Goal: Task Accomplishment & Management: Manage account settings

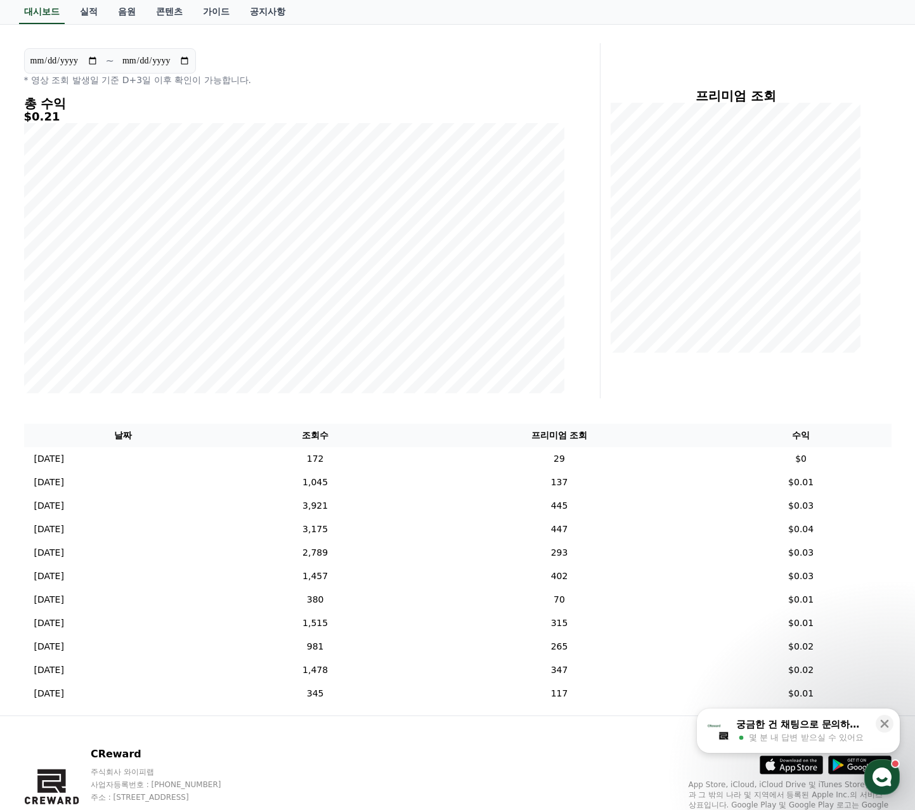
scroll to position [127, 0]
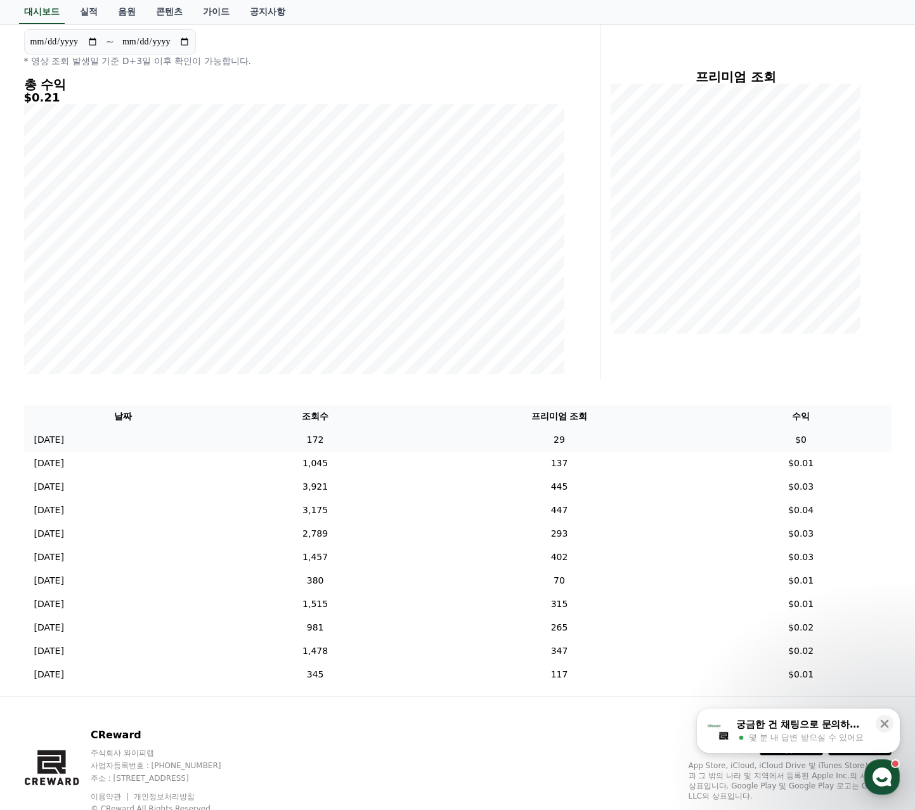
click at [801, 439] on td "$0" at bounding box center [801, 439] width 181 height 23
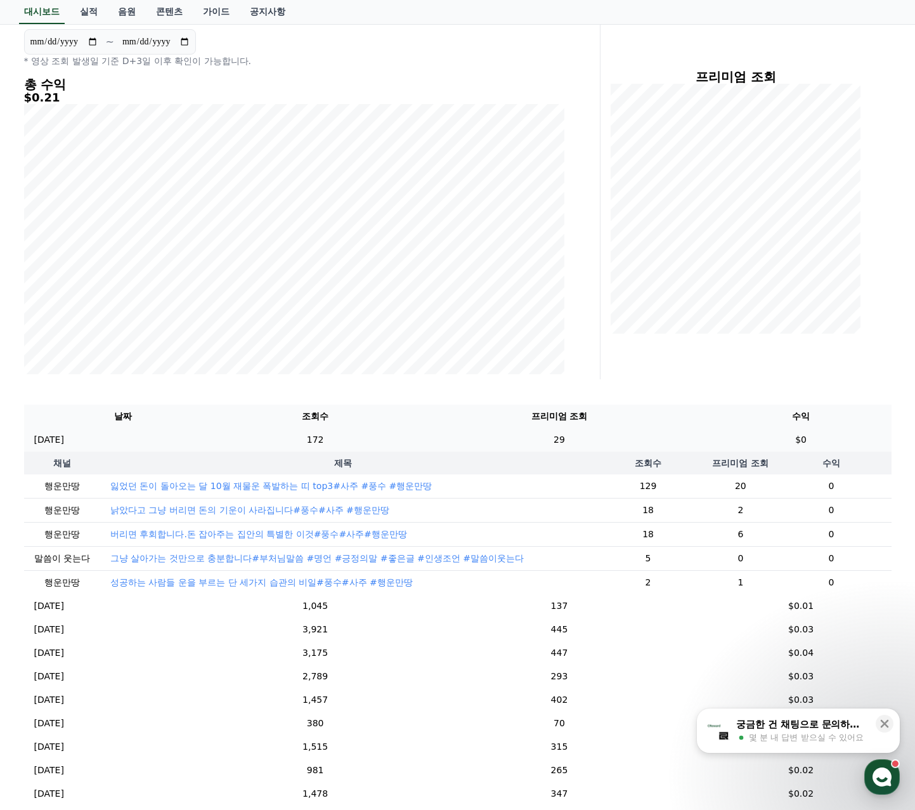
click at [817, 438] on td "$0" at bounding box center [801, 439] width 181 height 23
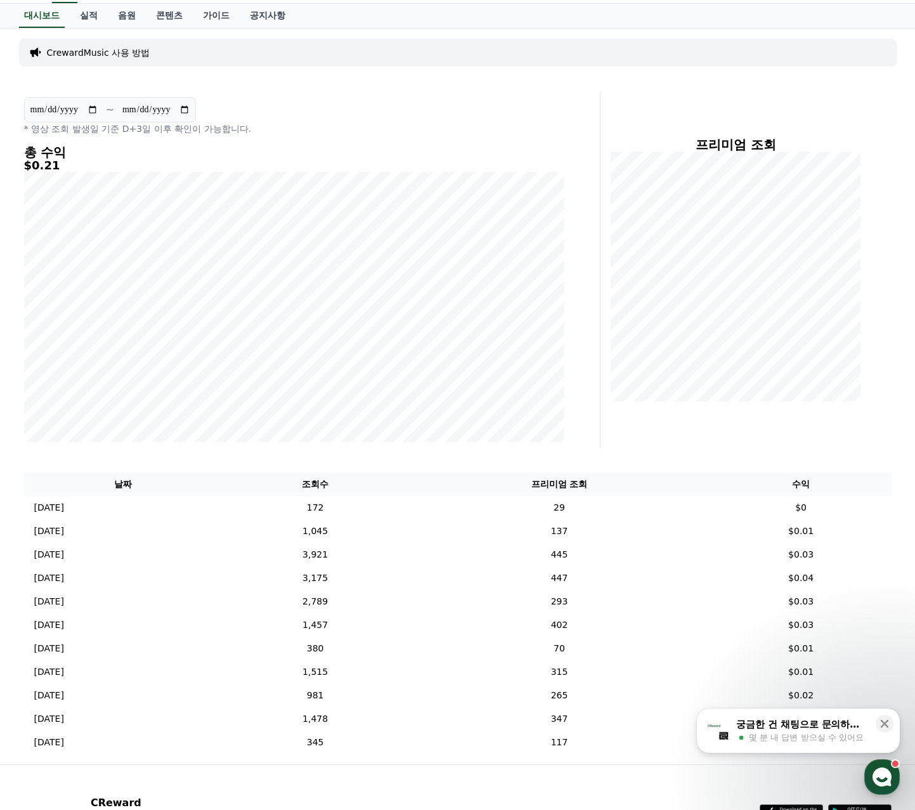
scroll to position [0, 0]
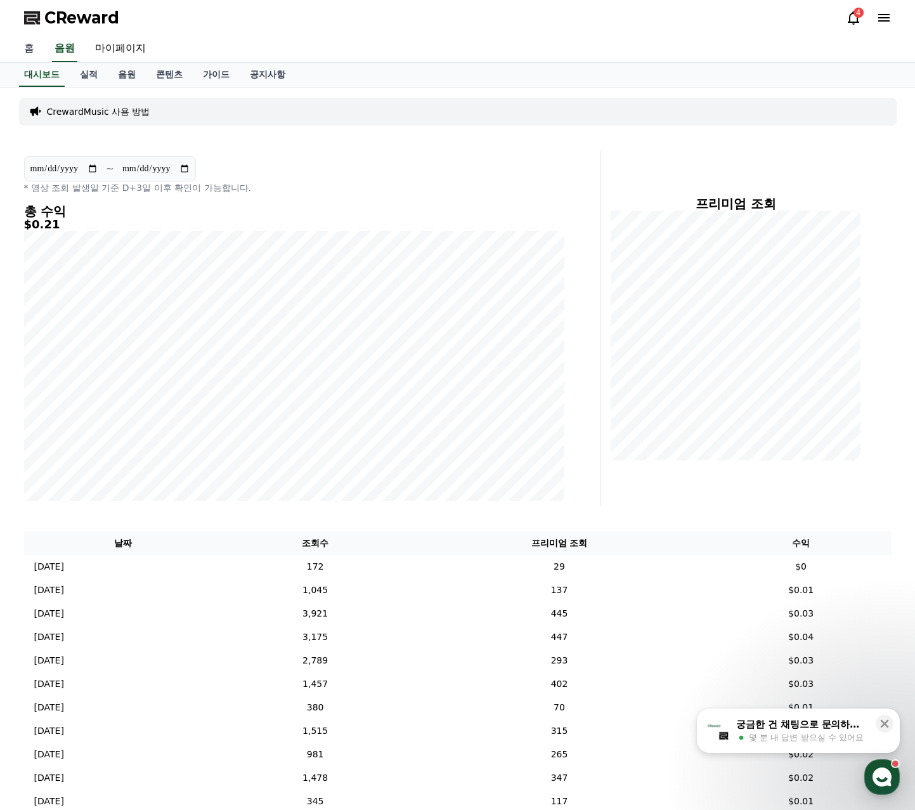
click at [28, 49] on link "홈" at bounding box center [29, 49] width 30 height 27
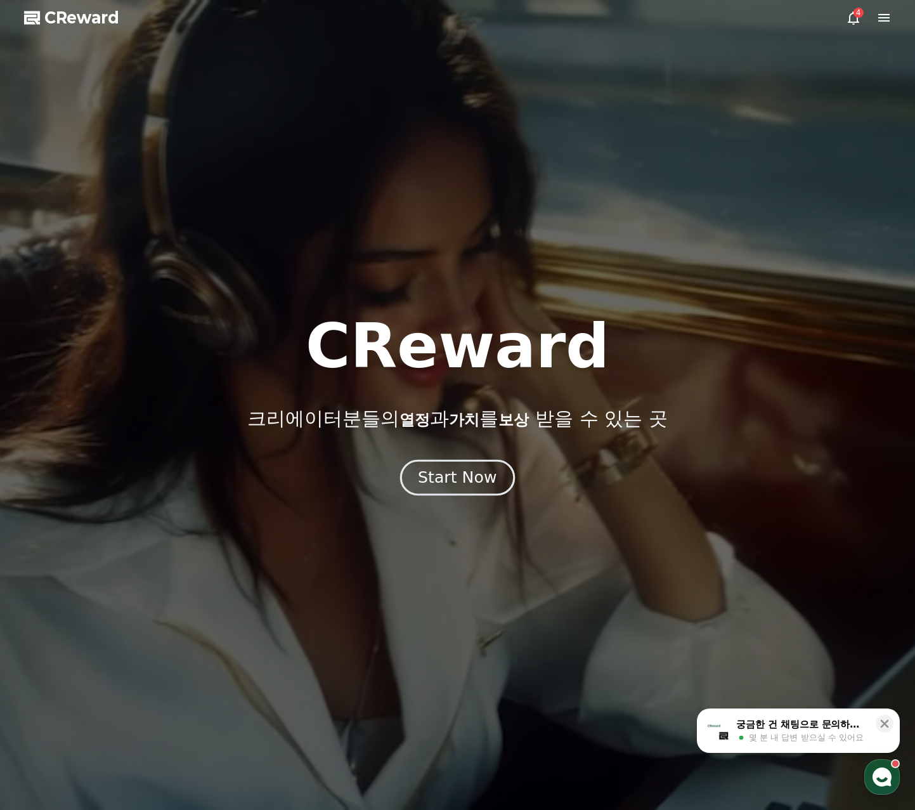
click at [467, 474] on div "Start Now" at bounding box center [457, 478] width 79 height 22
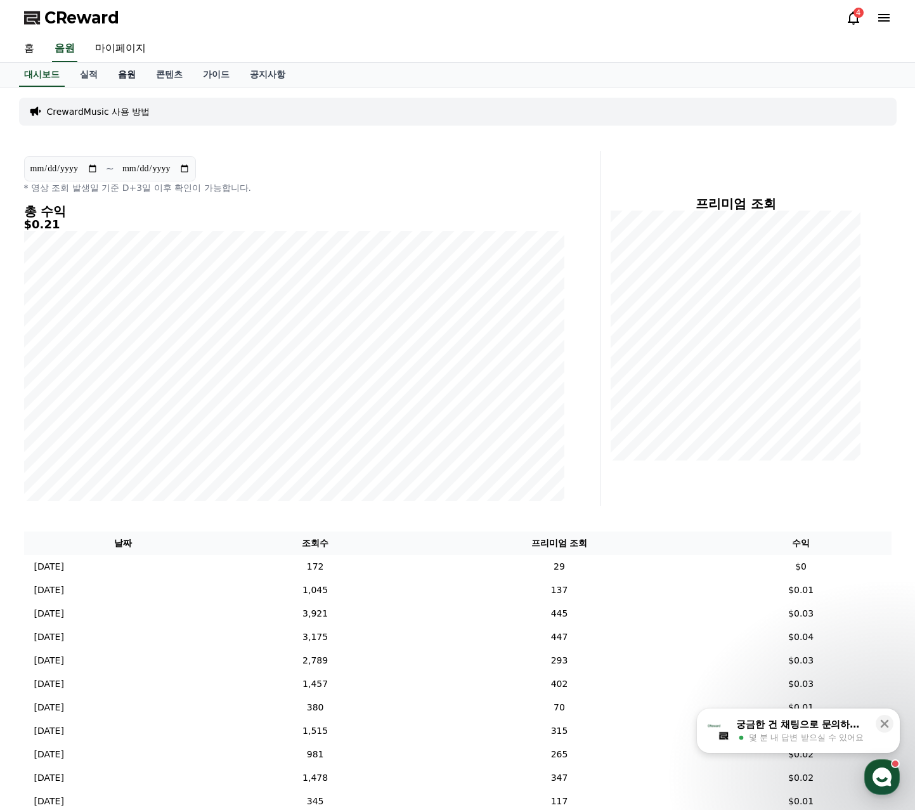
click at [129, 74] on link "음원" at bounding box center [127, 75] width 38 height 24
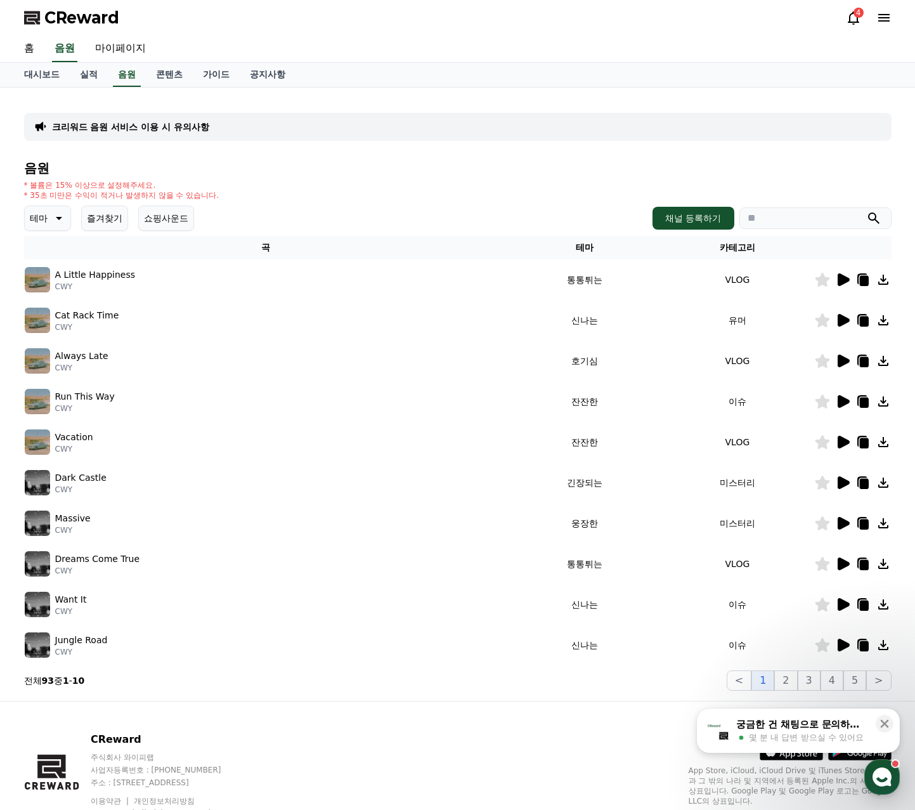
click at [842, 280] on icon at bounding box center [843, 279] width 12 height 13
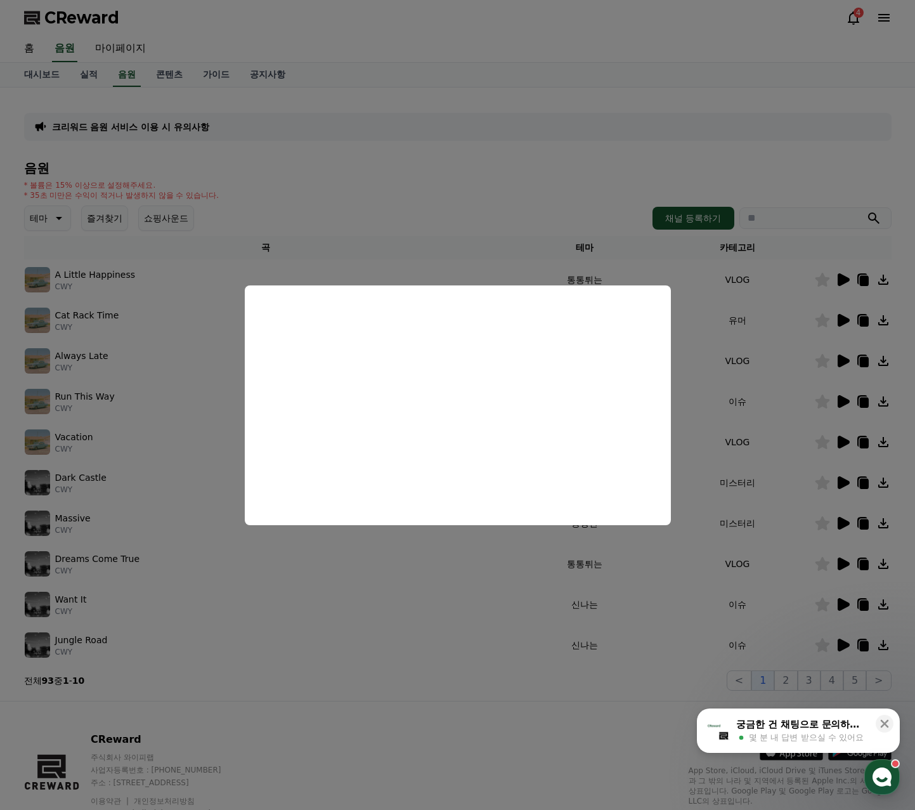
click at [842, 326] on button "close modal" at bounding box center [457, 405] width 915 height 810
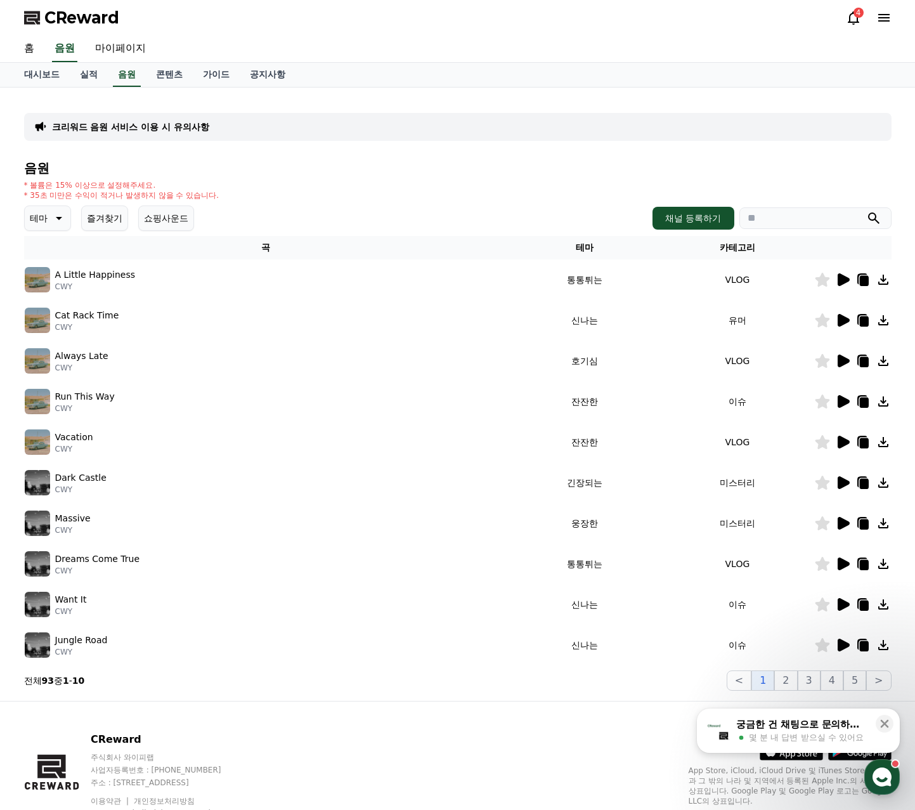
click at [822, 279] on icon at bounding box center [822, 280] width 15 height 14
click at [842, 319] on icon at bounding box center [843, 320] width 12 height 13
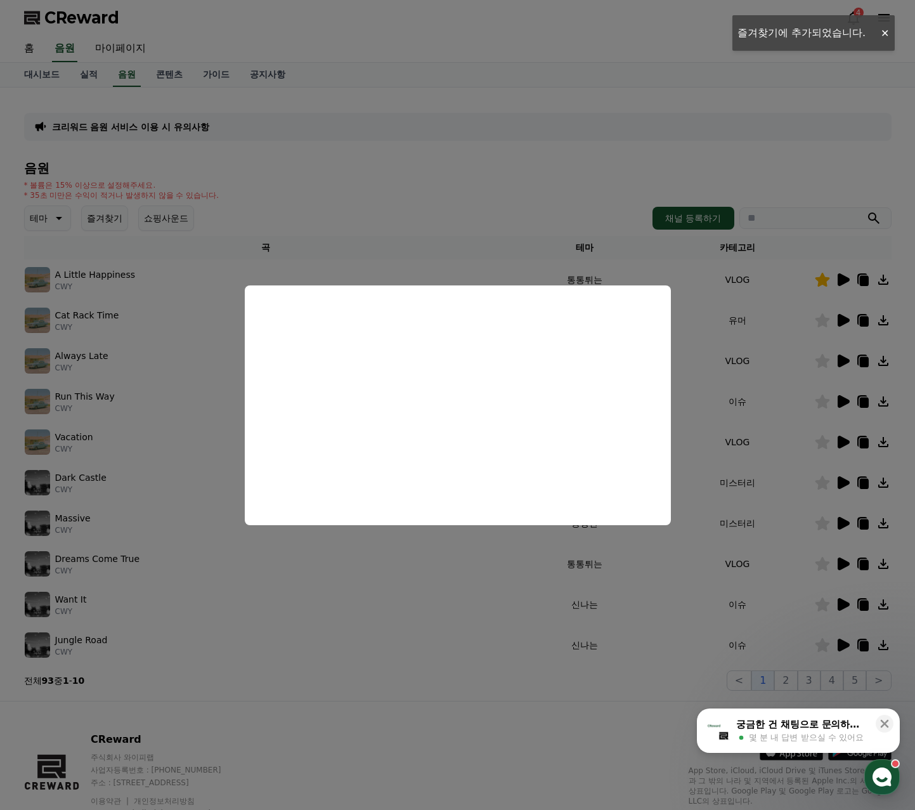
click at [88, 206] on button "close modal" at bounding box center [457, 405] width 915 height 810
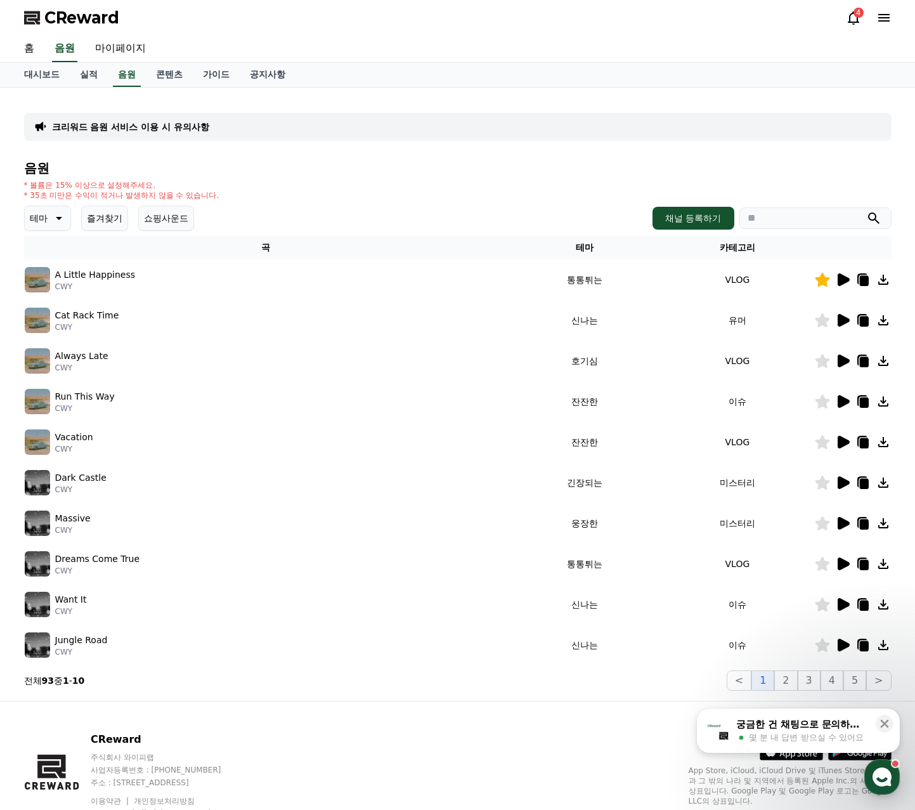
click at [92, 212] on button "즐겨찾기" at bounding box center [104, 217] width 47 height 25
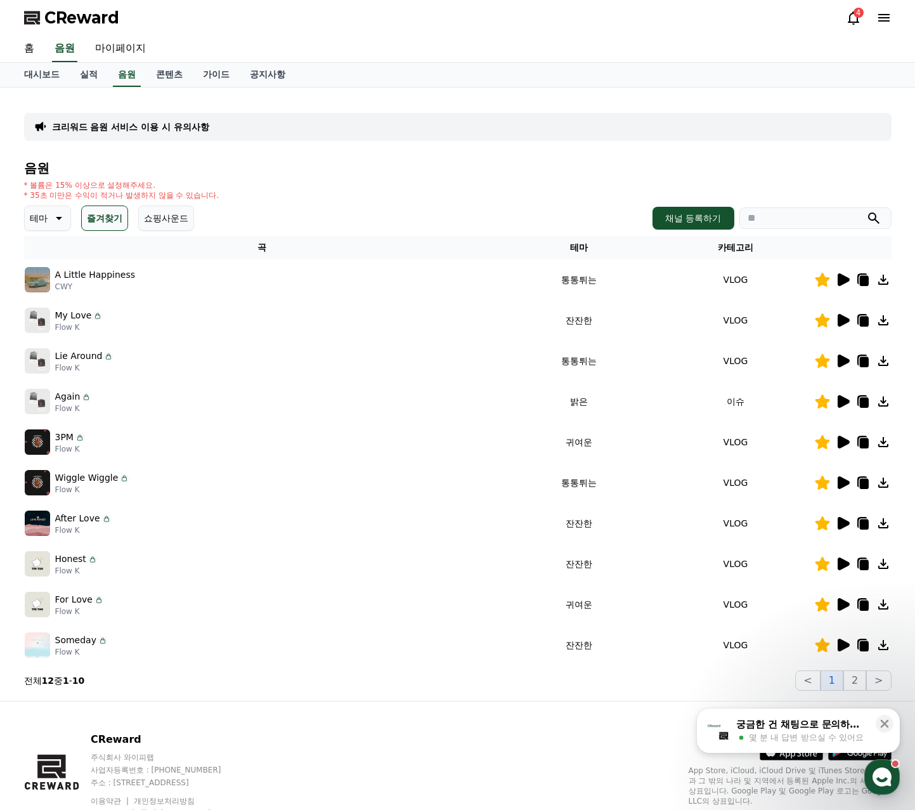
click at [825, 326] on icon at bounding box center [822, 320] width 15 height 14
click at [822, 361] on icon at bounding box center [822, 361] width 15 height 14
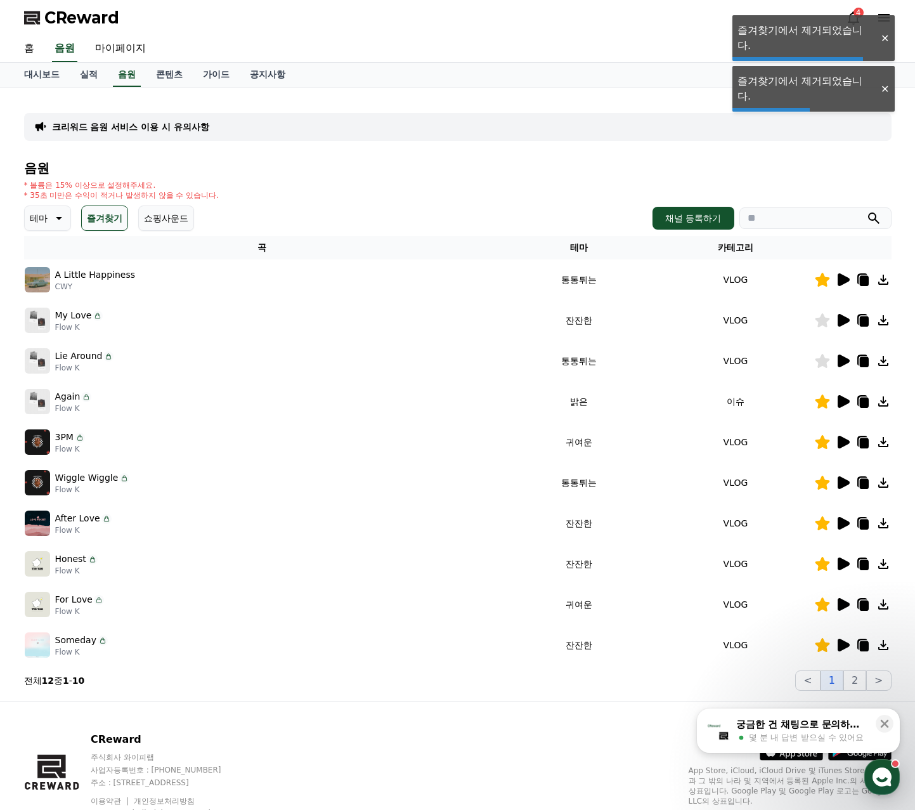
click at [822, 406] on icon at bounding box center [822, 401] width 15 height 14
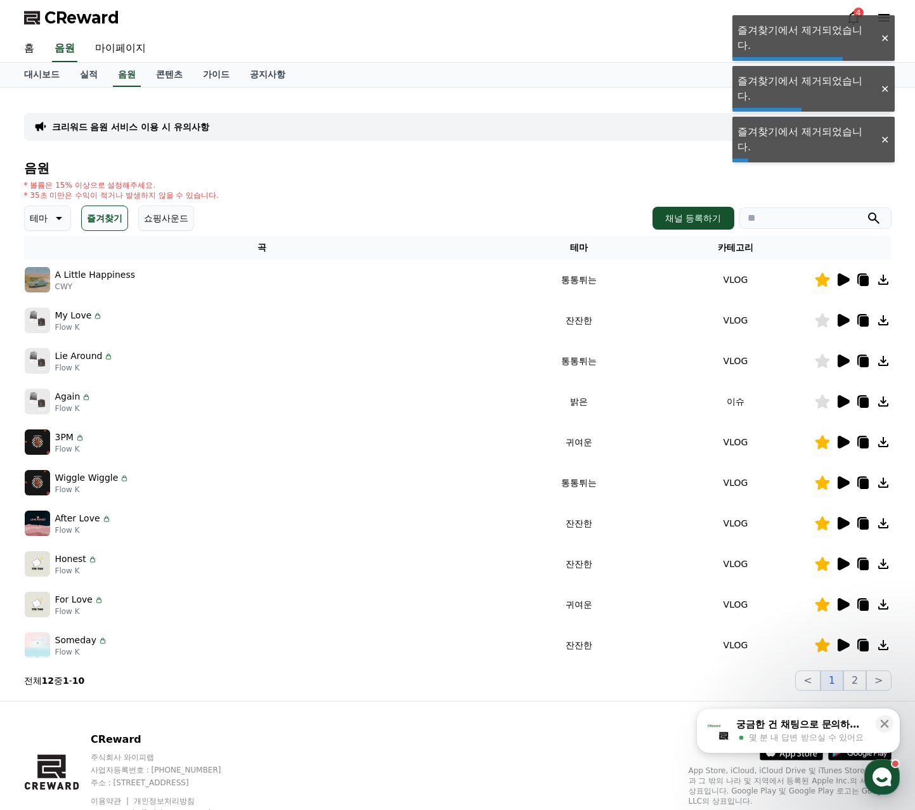
click at [823, 444] on icon at bounding box center [822, 442] width 15 height 14
click at [823, 489] on icon at bounding box center [822, 482] width 15 height 14
click at [830, 527] on div at bounding box center [853, 522] width 76 height 15
click at [825, 558] on icon at bounding box center [822, 564] width 15 height 14
click at [825, 524] on icon at bounding box center [822, 523] width 15 height 14
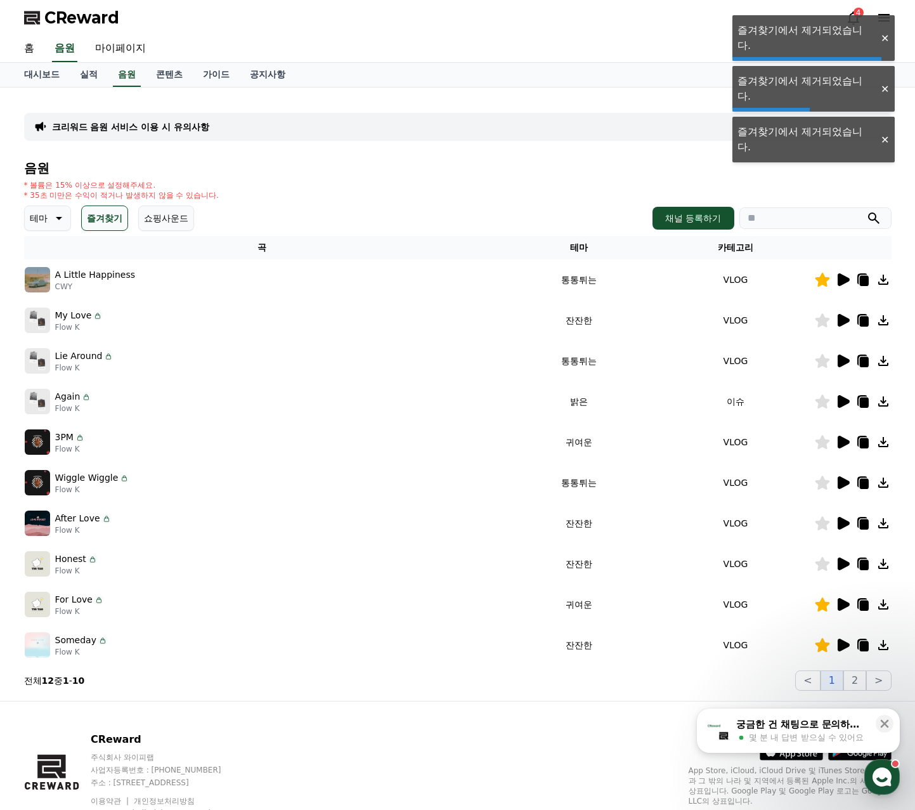
click at [825, 609] on icon at bounding box center [822, 604] width 15 height 14
drag, startPoint x: 823, startPoint y: 649, endPoint x: 834, endPoint y: 664, distance: 18.3
click at [824, 650] on icon at bounding box center [822, 645] width 15 height 14
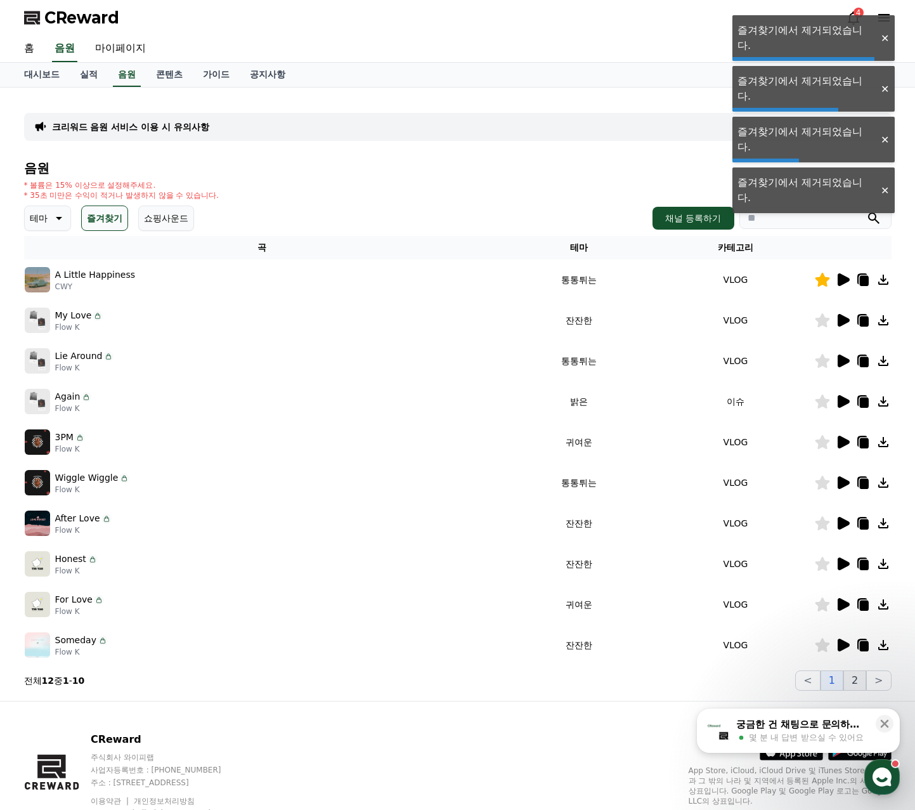
click at [861, 684] on button "2" at bounding box center [854, 680] width 23 height 20
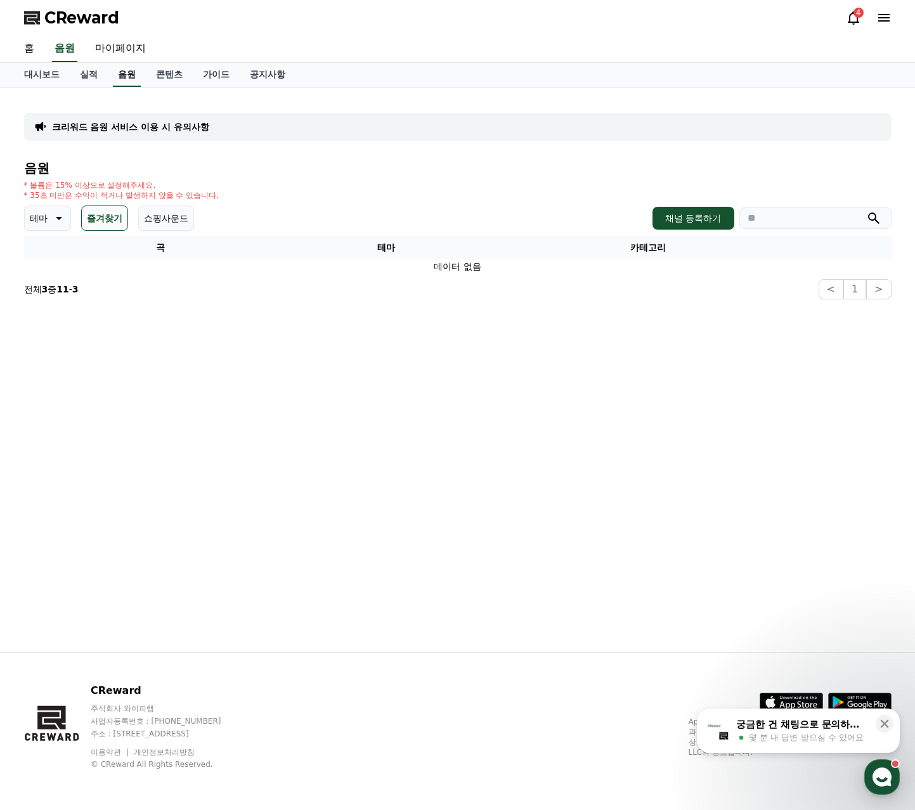
click at [130, 77] on link "음원" at bounding box center [127, 75] width 28 height 24
click at [30, 219] on p "테마" at bounding box center [39, 218] width 18 height 18
click at [41, 248] on button "전체" at bounding box center [40, 252] width 28 height 28
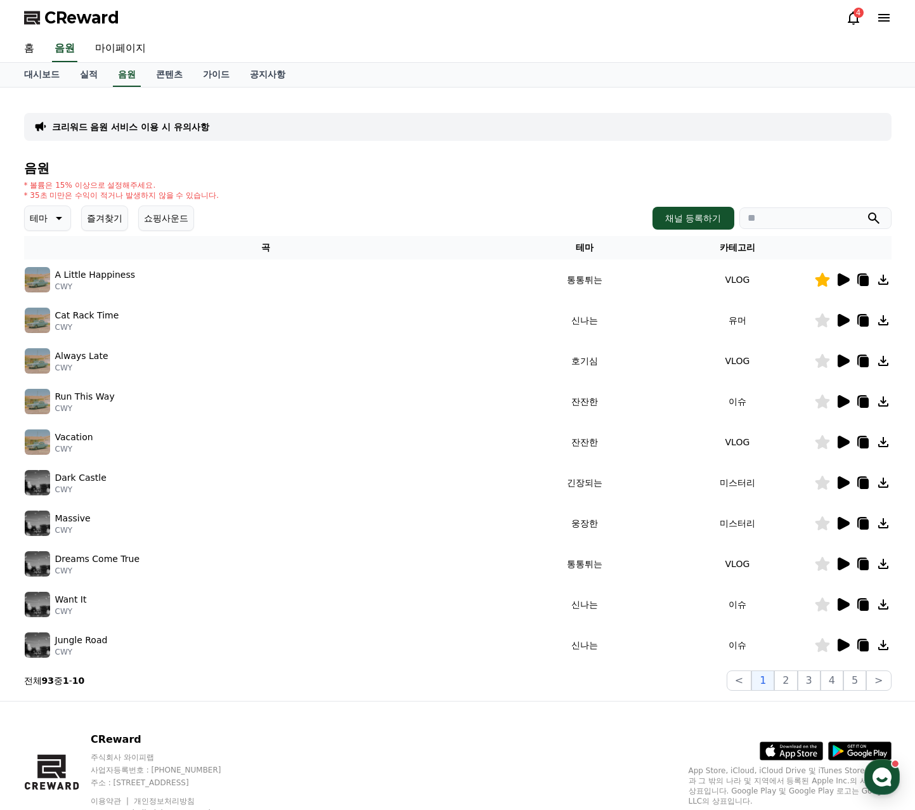
click at [839, 318] on icon at bounding box center [843, 320] width 12 height 13
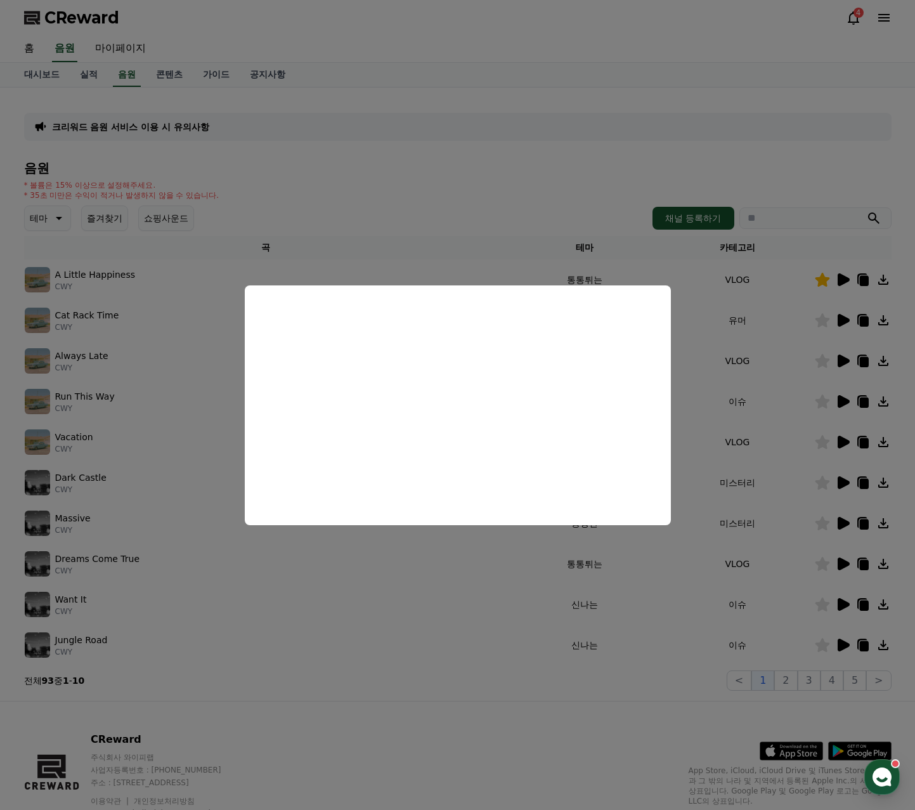
click at [841, 343] on button "close modal" at bounding box center [457, 405] width 915 height 810
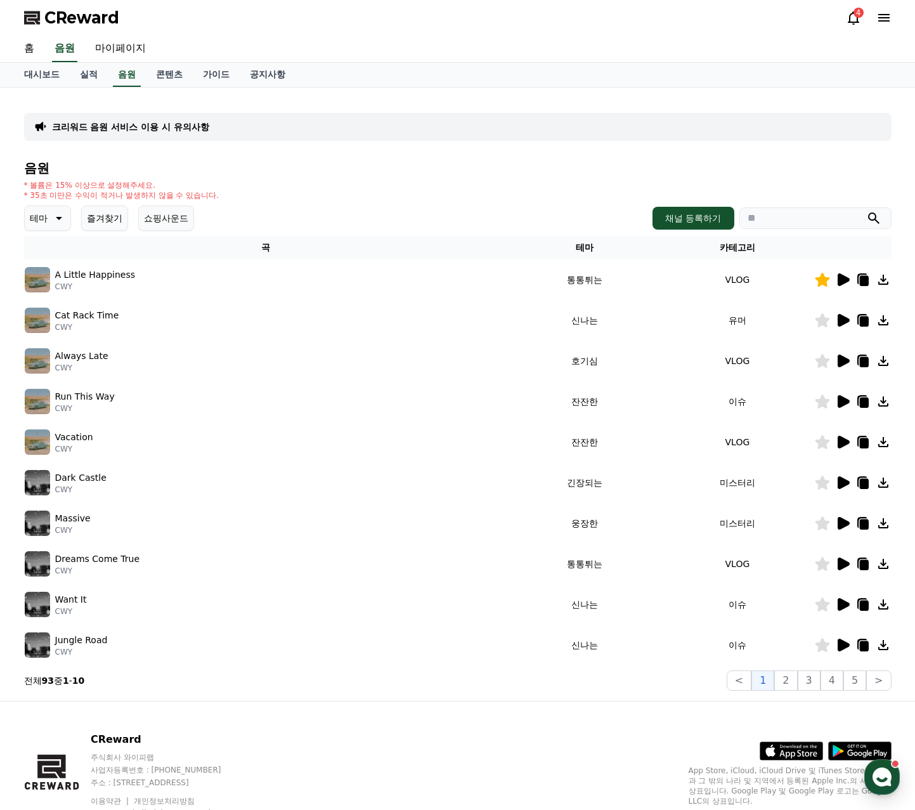
click at [815, 320] on icon at bounding box center [822, 320] width 15 height 14
click at [842, 360] on icon at bounding box center [843, 360] width 12 height 13
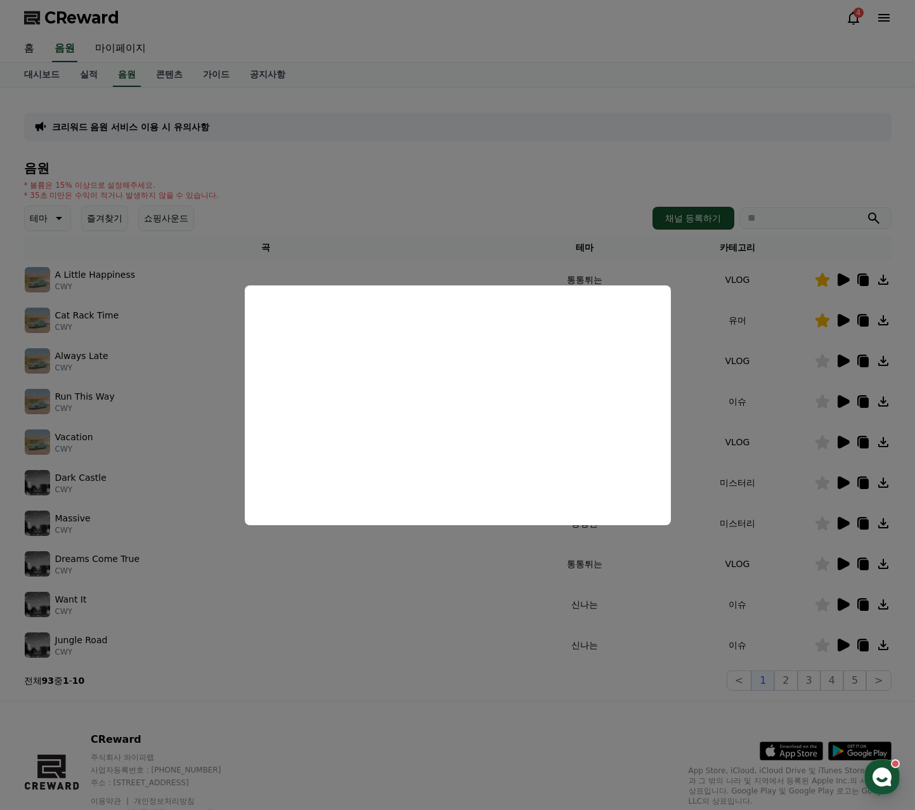
click at [839, 401] on button "close modal" at bounding box center [457, 405] width 915 height 810
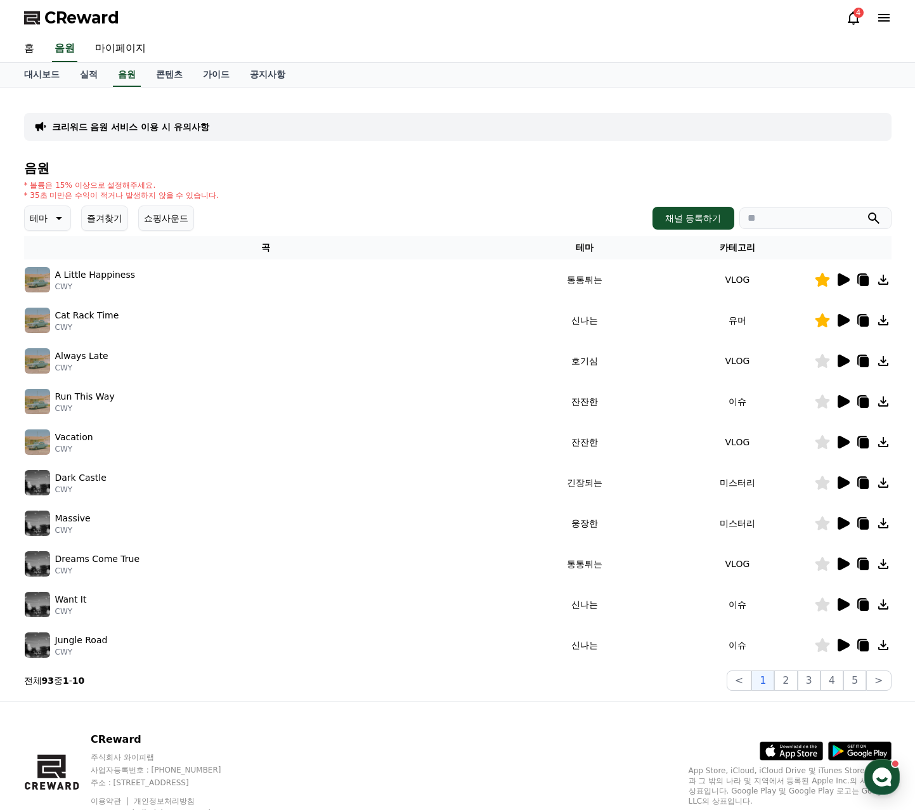
click at [839, 401] on icon at bounding box center [843, 401] width 12 height 13
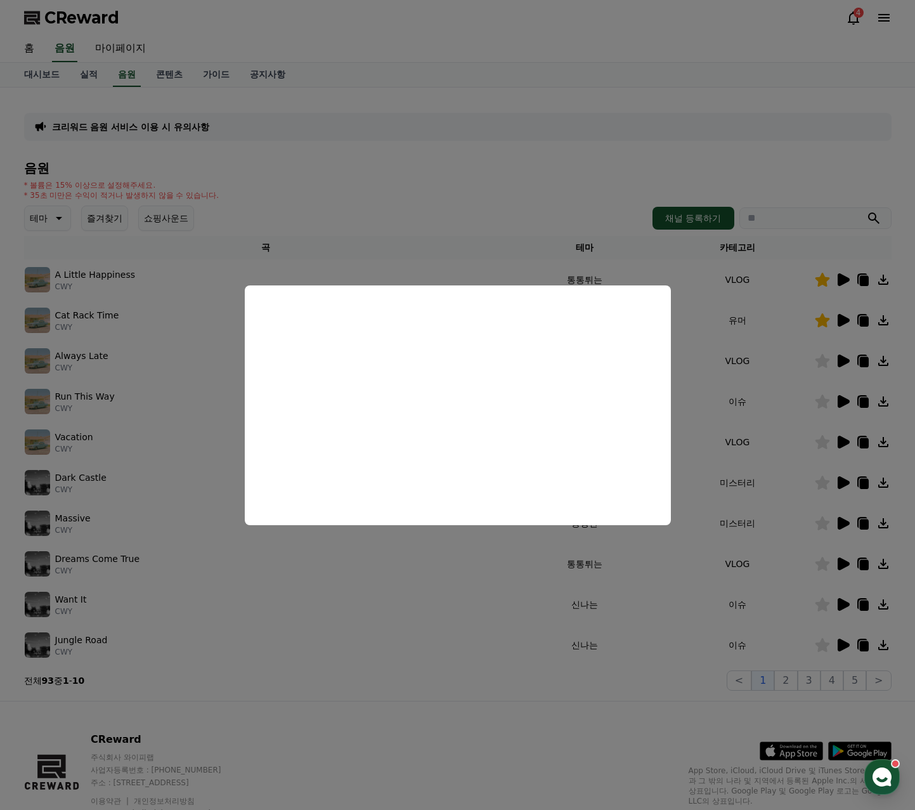
click at [853, 442] on button "close modal" at bounding box center [457, 405] width 915 height 810
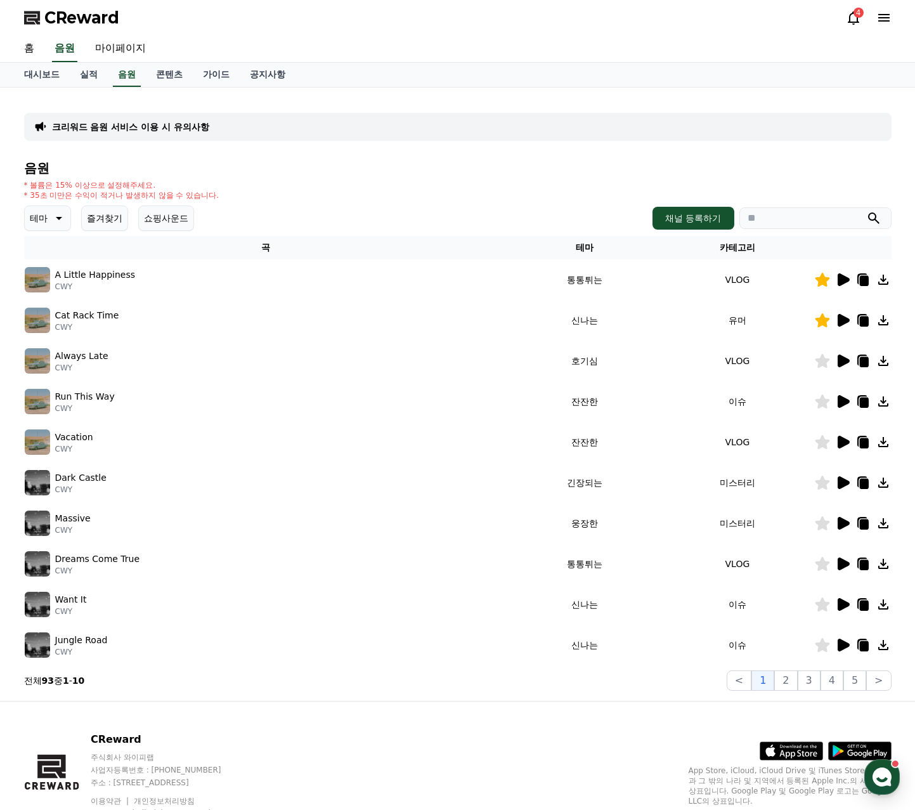
click at [842, 442] on icon at bounding box center [843, 442] width 12 height 13
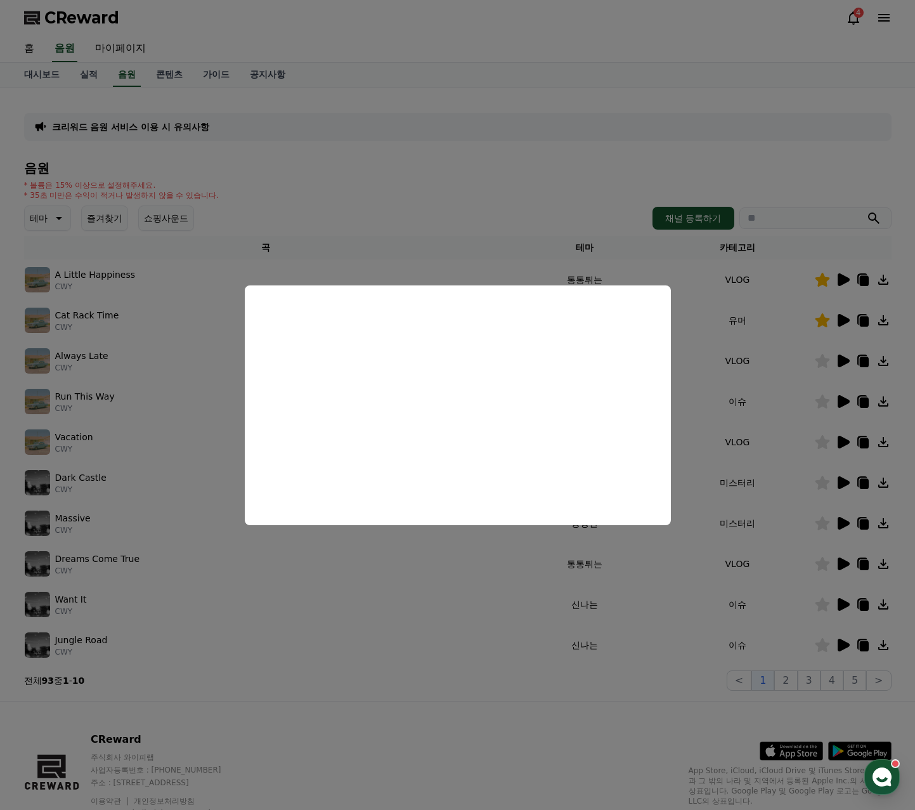
click at [822, 443] on button "close modal" at bounding box center [457, 405] width 915 height 810
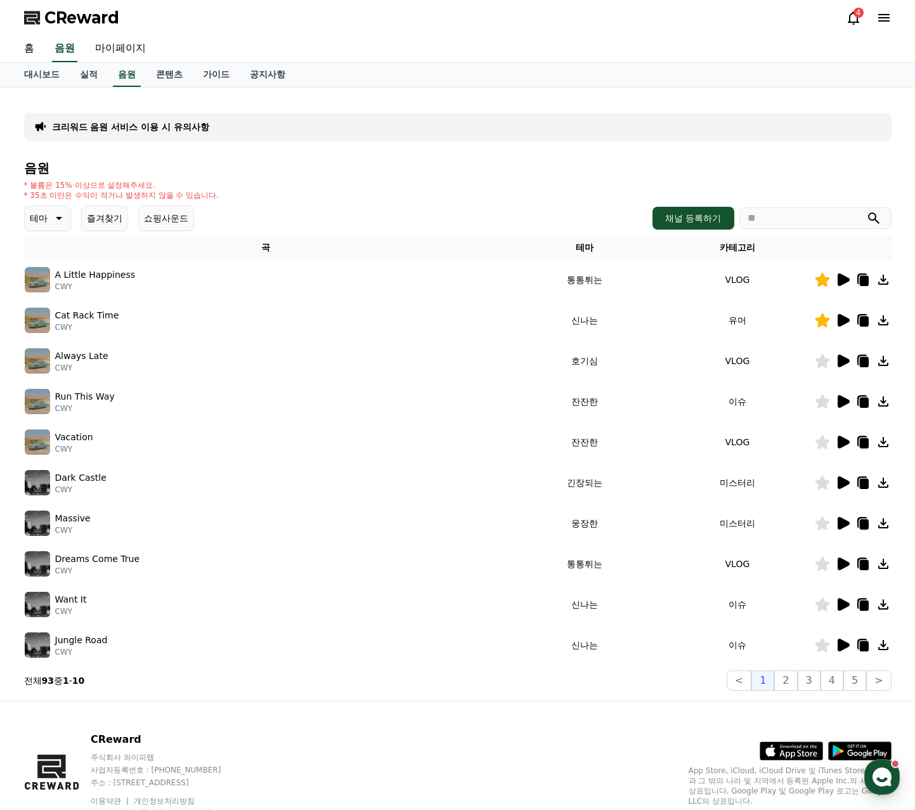
click at [822, 442] on icon at bounding box center [822, 442] width 15 height 14
click at [845, 483] on icon at bounding box center [843, 482] width 12 height 13
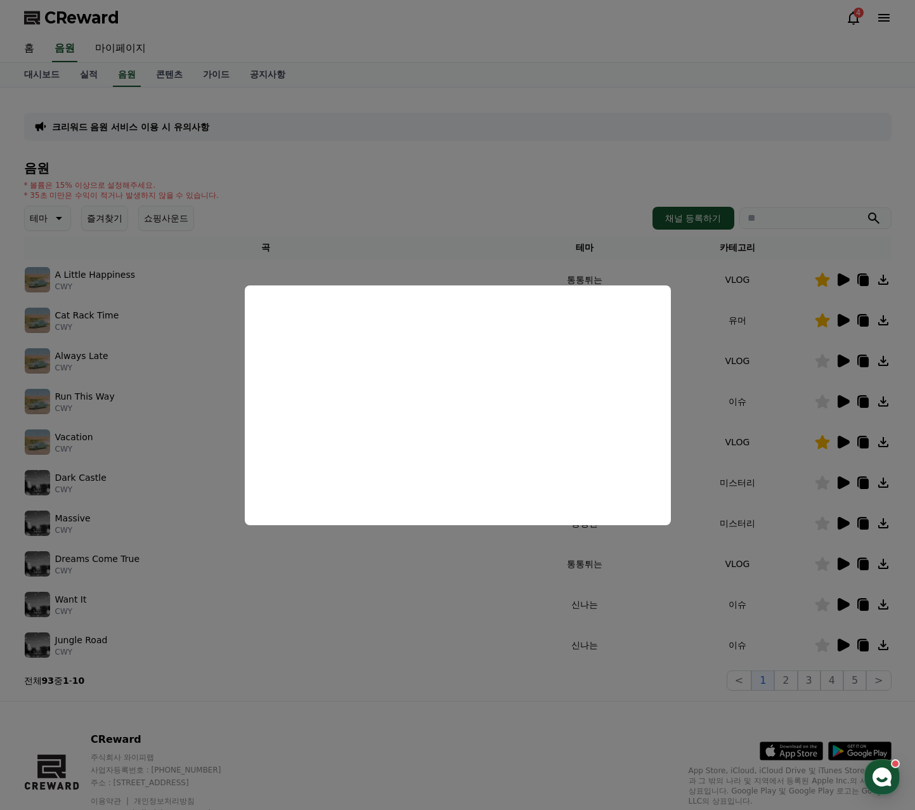
click at [833, 484] on button "close modal" at bounding box center [457, 405] width 915 height 810
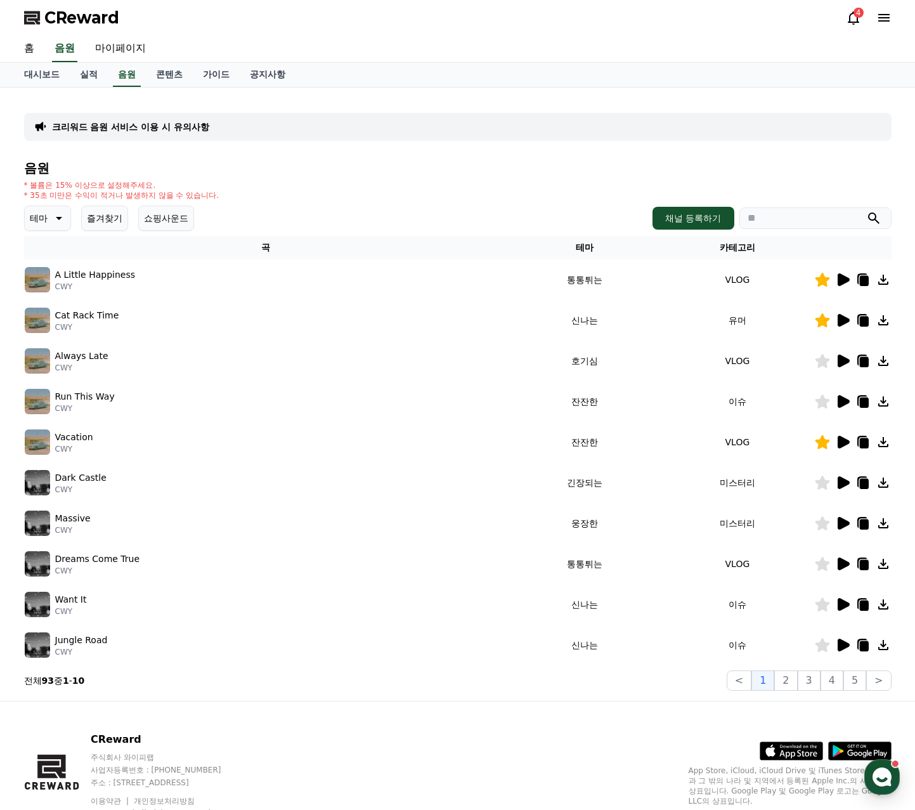
click at [839, 526] on icon at bounding box center [843, 523] width 12 height 13
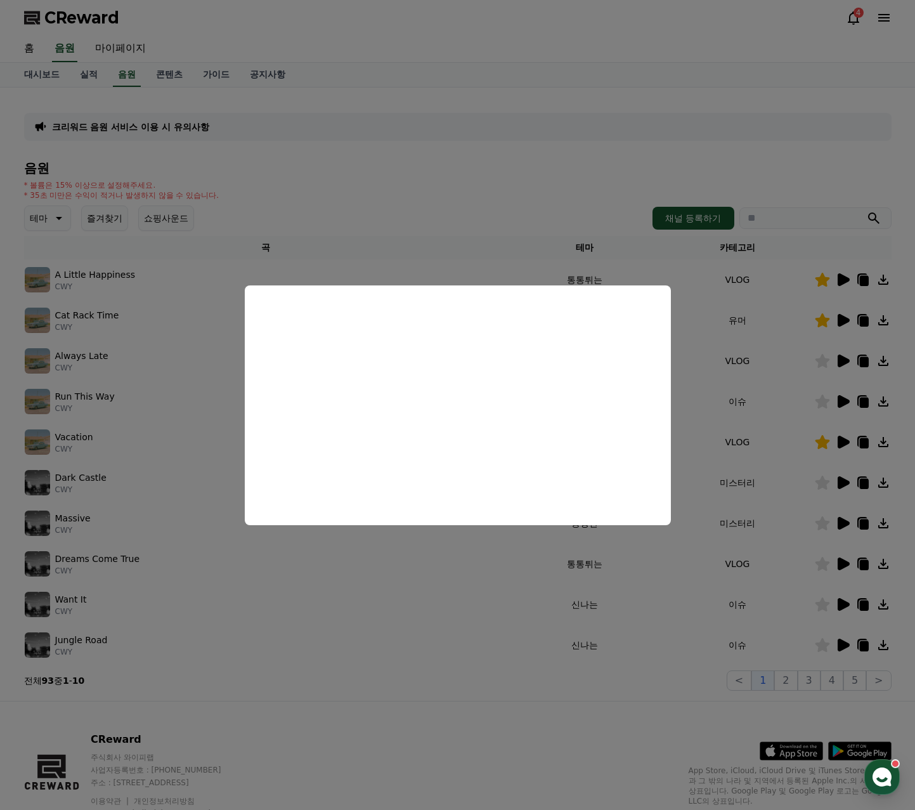
click at [843, 565] on button "close modal" at bounding box center [457, 405] width 915 height 810
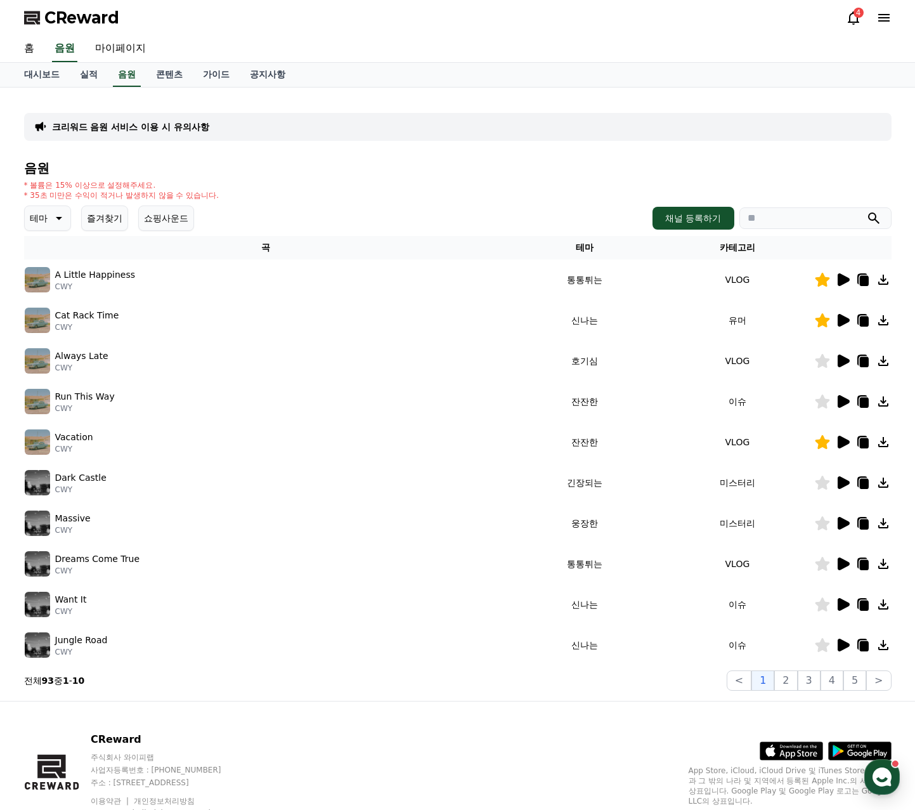
click at [845, 649] on icon at bounding box center [842, 644] width 15 height 15
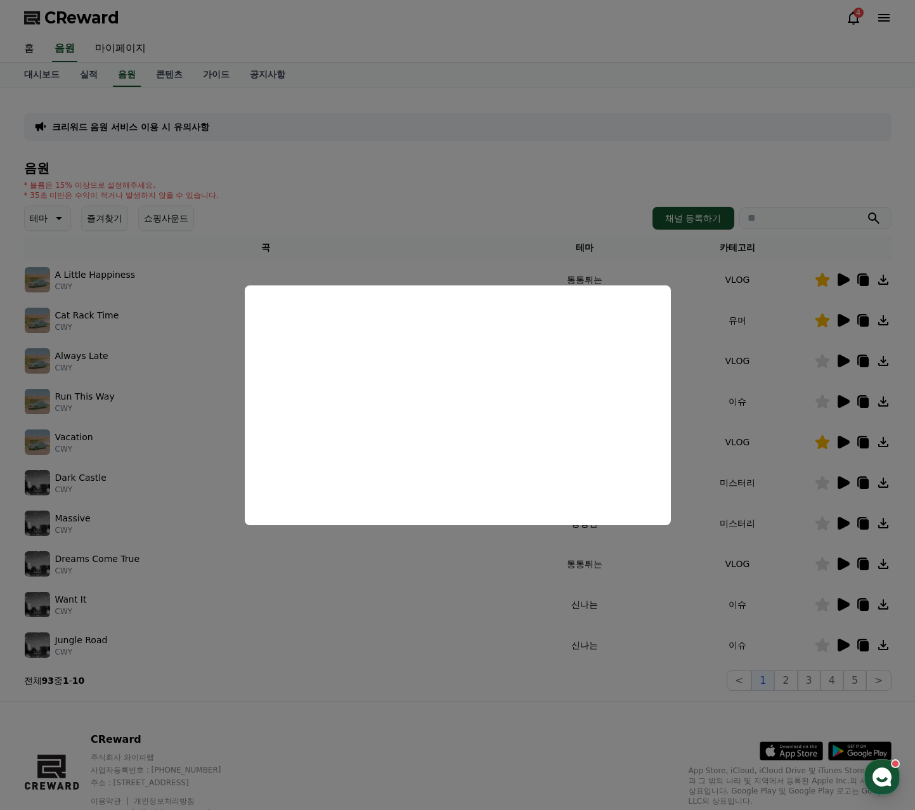
click at [829, 626] on button "close modal" at bounding box center [457, 405] width 915 height 810
click at [842, 603] on icon at bounding box center [843, 604] width 12 height 13
click at [836, 575] on button "close modal" at bounding box center [457, 405] width 915 height 810
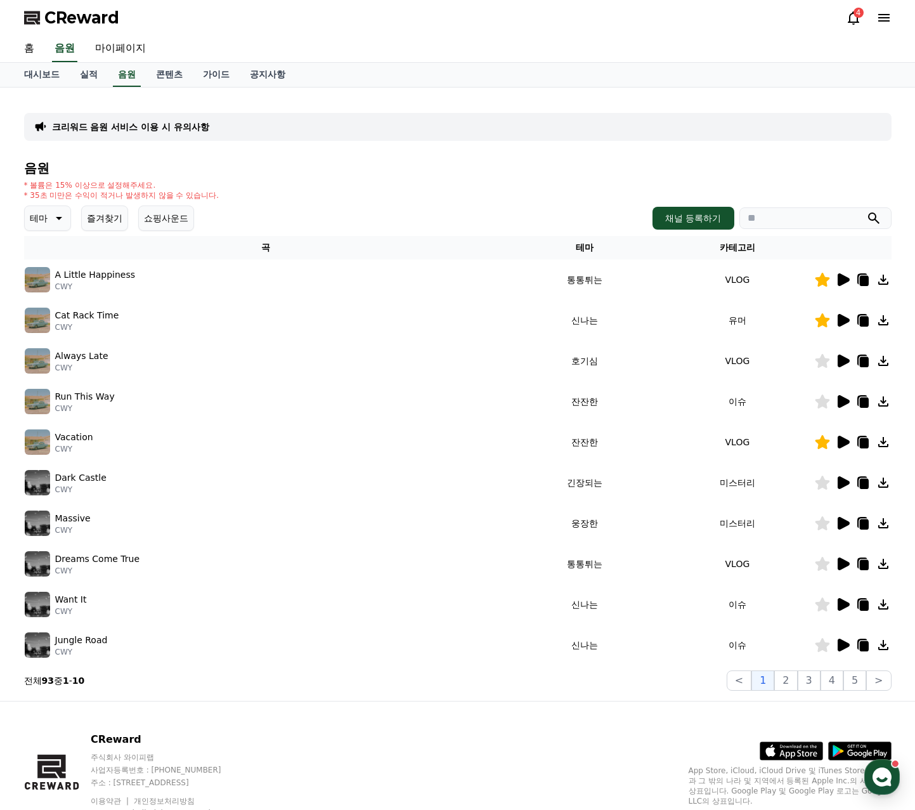
click at [842, 563] on icon at bounding box center [843, 563] width 12 height 13
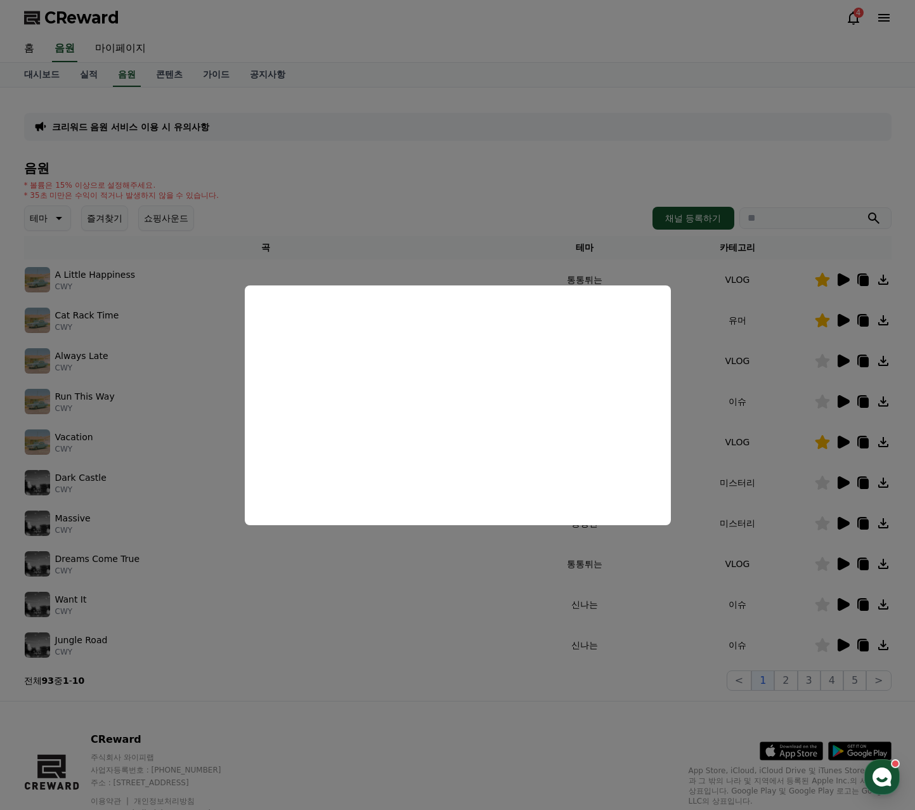
click at [799, 678] on button "close modal" at bounding box center [457, 405] width 915 height 810
click at [794, 681] on button "2" at bounding box center [785, 680] width 23 height 20
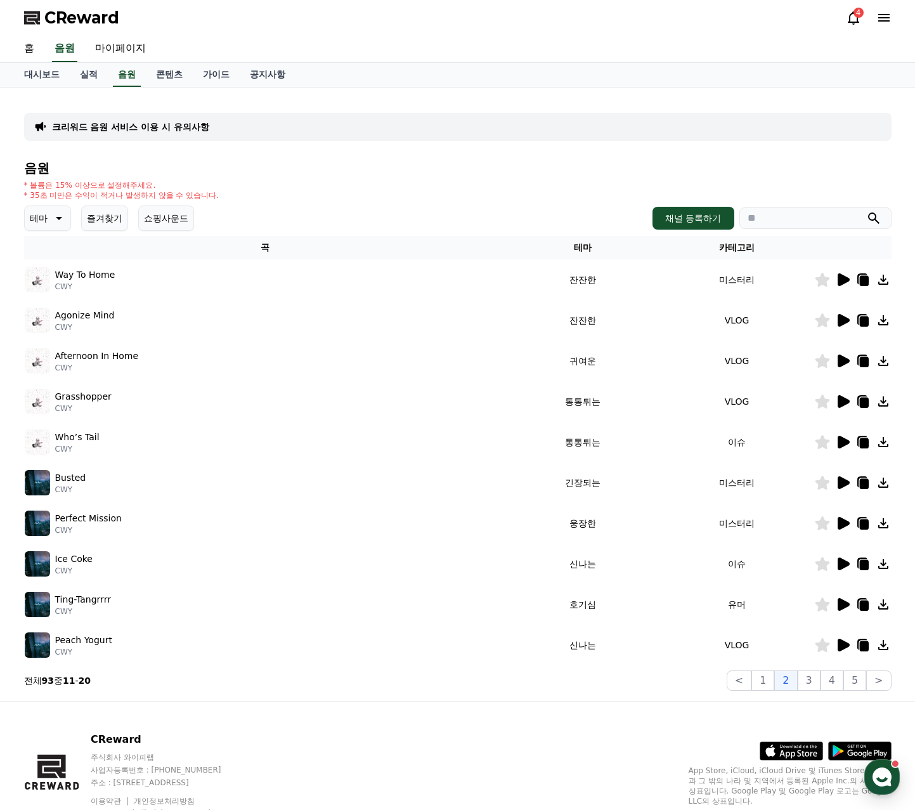
click at [842, 281] on icon at bounding box center [843, 279] width 12 height 13
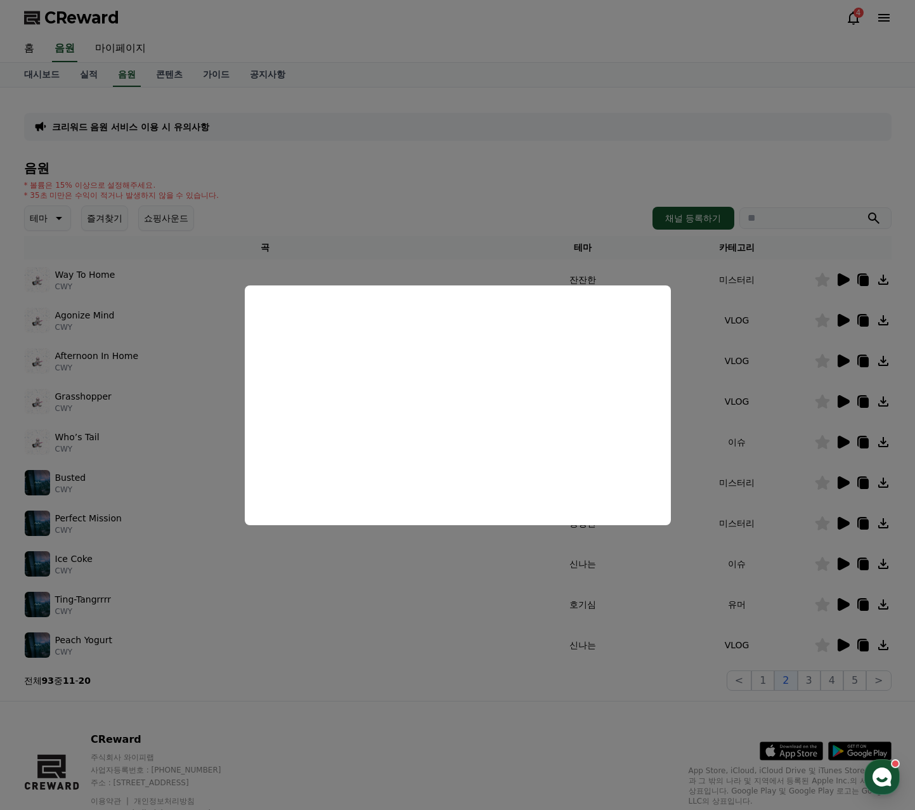
drag, startPoint x: 839, startPoint y: 280, endPoint x: 827, endPoint y: 281, distance: 11.6
click at [839, 280] on button "close modal" at bounding box center [457, 405] width 915 height 810
click at [821, 280] on icon at bounding box center [822, 280] width 15 height 14
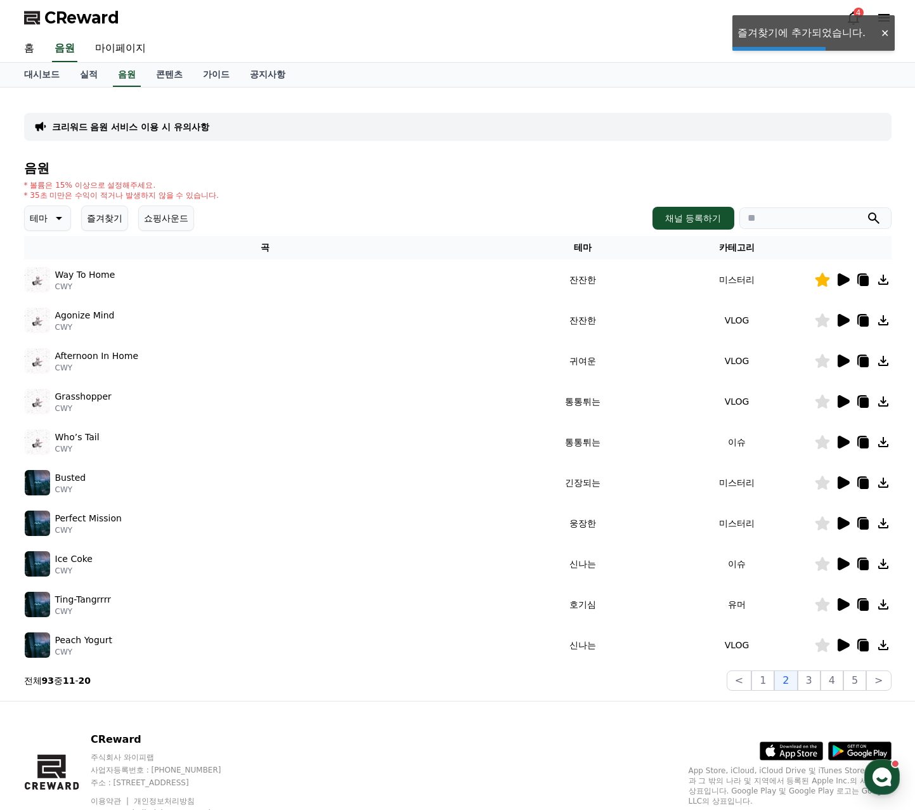
click at [842, 317] on icon at bounding box center [843, 320] width 12 height 13
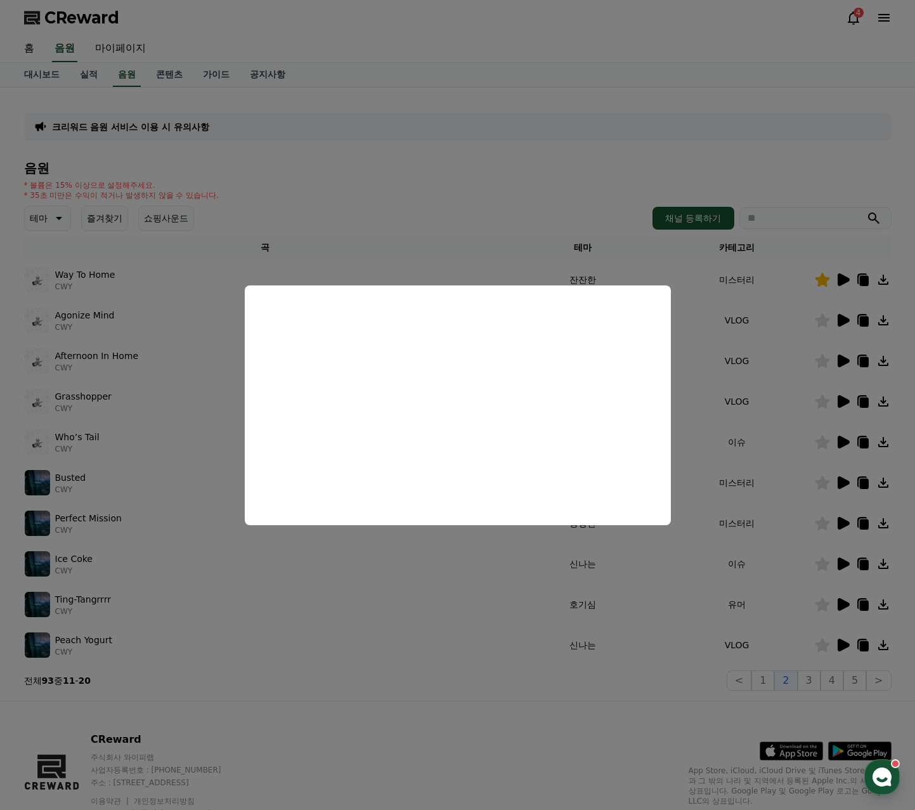
click at [828, 322] on button "close modal" at bounding box center [457, 405] width 915 height 810
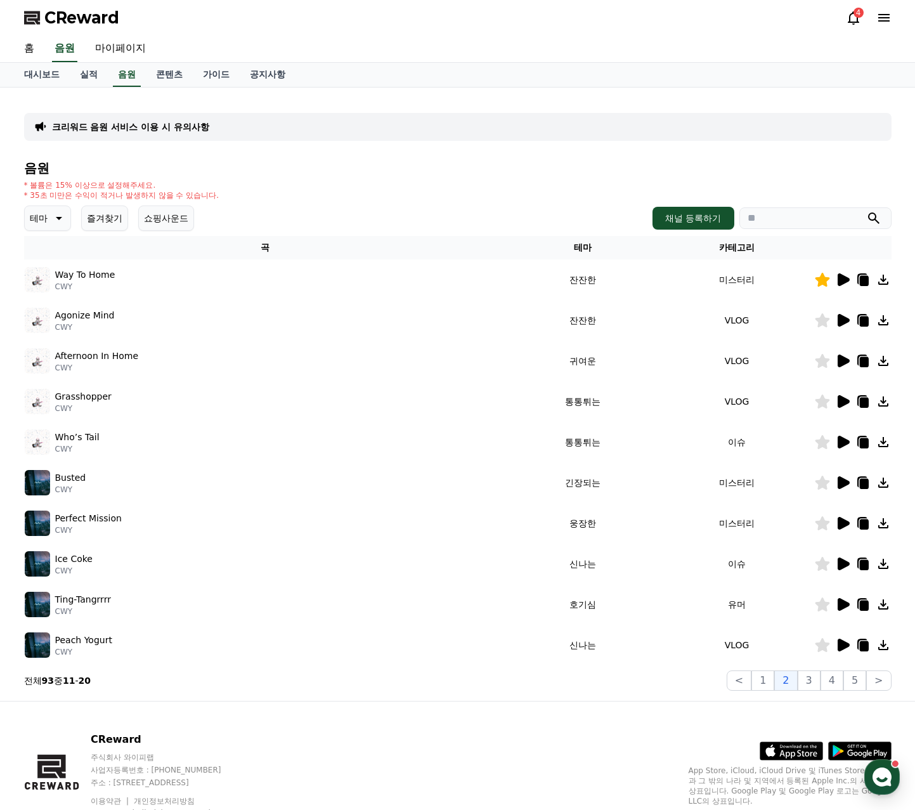
click at [817, 320] on icon at bounding box center [822, 320] width 15 height 14
